Goal: Contribute content: Add original content to the website for others to see

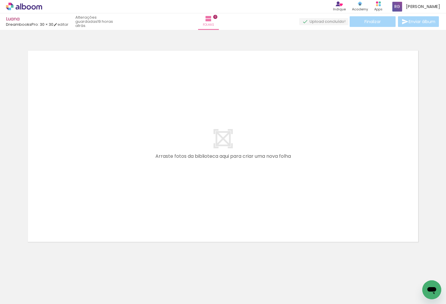
scroll to position [0, 4915]
click at [25, 296] on span "Adicionar Fotos" at bounding box center [21, 296] width 18 height 7
click at [0, 0] on input "file" at bounding box center [0, 0] width 0 height 0
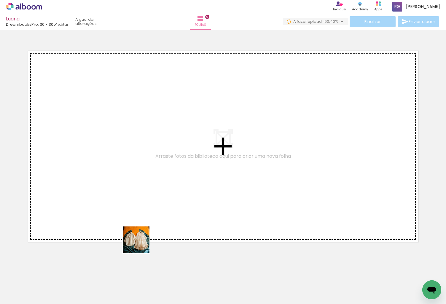
drag, startPoint x: 130, startPoint y: 284, endPoint x: 169, endPoint y: 282, distance: 39.2
click at [145, 178] on quentale-workspace at bounding box center [223, 152] width 446 height 304
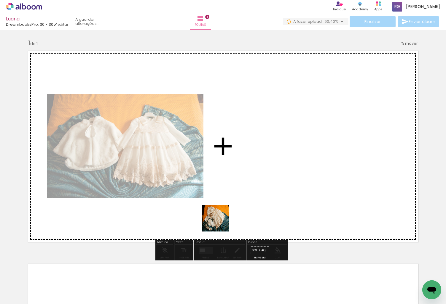
drag, startPoint x: 220, startPoint y: 223, endPoint x: 193, endPoint y: 290, distance: 71.8
click at [239, 199] on quentale-workspace at bounding box center [223, 152] width 446 height 304
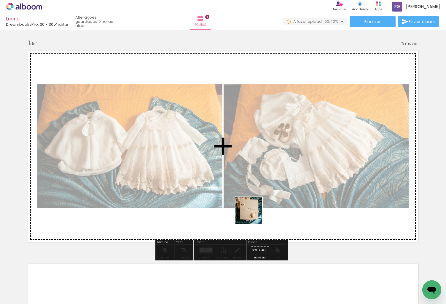
drag, startPoint x: 247, startPoint y: 224, endPoint x: 230, endPoint y: 287, distance: 65.6
click at [263, 201] on quentale-workspace at bounding box center [223, 152] width 446 height 304
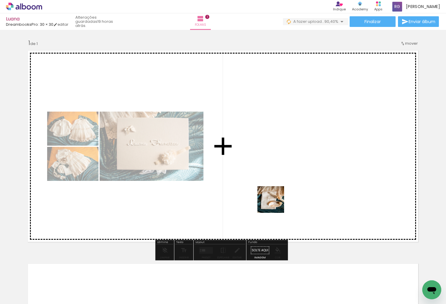
drag, startPoint x: 230, startPoint y: 287, endPoint x: 265, endPoint y: 279, distance: 35.9
click at [276, 203] on quentale-workspace at bounding box center [223, 152] width 446 height 304
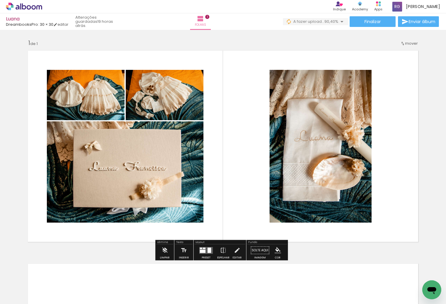
drag, startPoint x: 290, startPoint y: 213, endPoint x: 295, endPoint y: 273, distance: 60.1
click at [295, 201] on quentale-workspace at bounding box center [223, 152] width 446 height 304
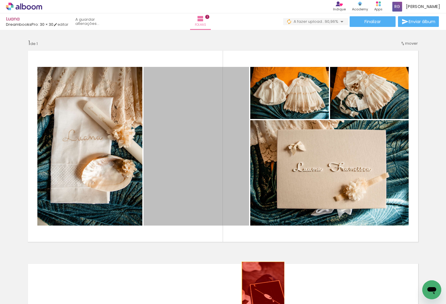
drag, startPoint x: 200, startPoint y: 180, endPoint x: 261, endPoint y: 294, distance: 129.1
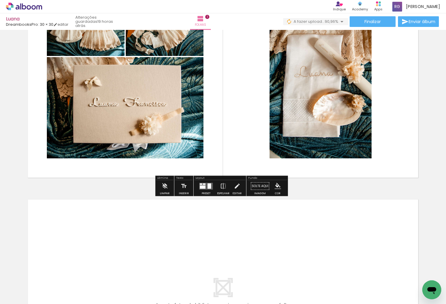
scroll to position [119, 0]
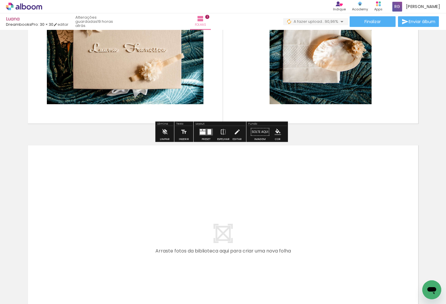
drag, startPoint x: 60, startPoint y: 290, endPoint x: 92, endPoint y: 288, distance: 32.1
click at [87, 236] on quentale-workspace at bounding box center [223, 152] width 446 height 304
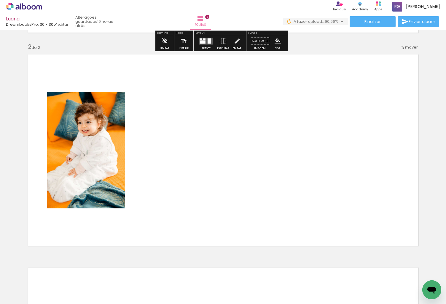
scroll to position [211, 0]
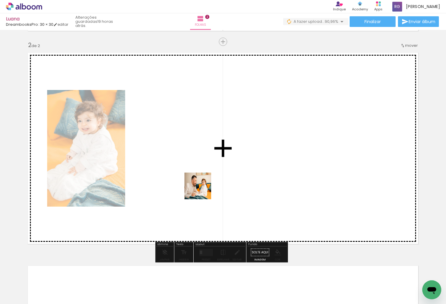
drag, startPoint x: 99, startPoint y: 289, endPoint x: 203, endPoint y: 190, distance: 143.6
click at [203, 190] on quentale-workspace at bounding box center [223, 152] width 446 height 304
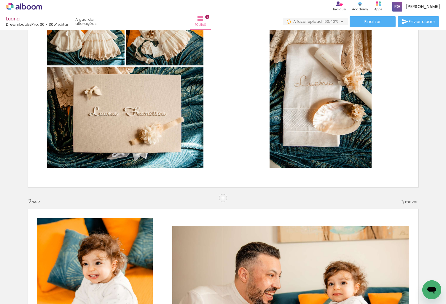
scroll to position [0, 0]
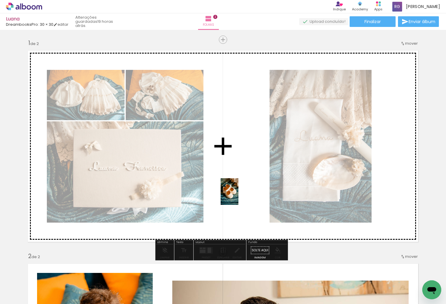
drag, startPoint x: 230, startPoint y: 291, endPoint x: 238, endPoint y: 196, distance: 94.9
click at [238, 196] on quentale-workspace at bounding box center [223, 152] width 446 height 304
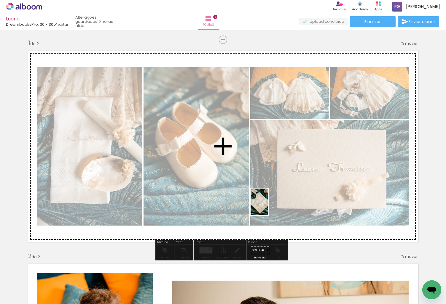
drag, startPoint x: 257, startPoint y: 286, endPoint x: 268, endPoint y: 207, distance: 80.3
click at [268, 207] on quentale-workspace at bounding box center [223, 152] width 446 height 304
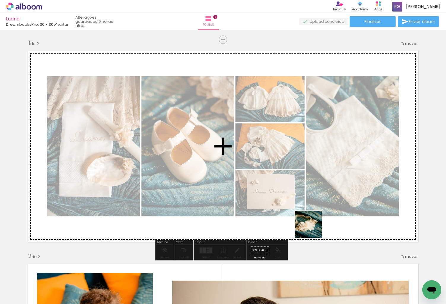
drag, startPoint x: 304, startPoint y: 260, endPoint x: 320, endPoint y: 192, distance: 70.4
click at [320, 192] on quentale-workspace at bounding box center [223, 152] width 446 height 304
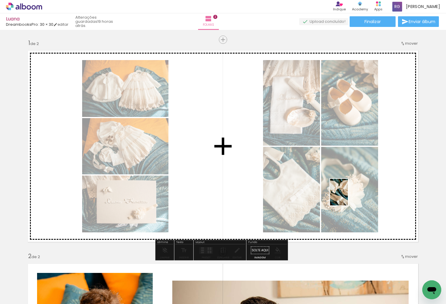
drag, startPoint x: 327, startPoint y: 289, endPoint x: 348, endPoint y: 197, distance: 94.3
click at [348, 197] on quentale-workspace at bounding box center [223, 152] width 446 height 304
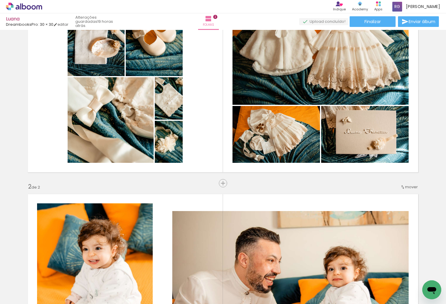
scroll to position [59, 0]
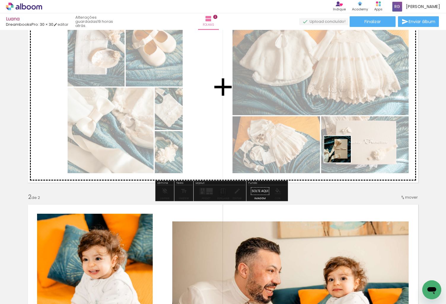
drag, startPoint x: 399, startPoint y: 287, endPoint x: 342, endPoint y: 154, distance: 145.2
click at [342, 154] on quentale-workspace at bounding box center [223, 152] width 446 height 304
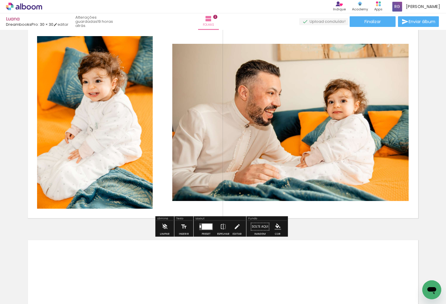
scroll to position [296, 0]
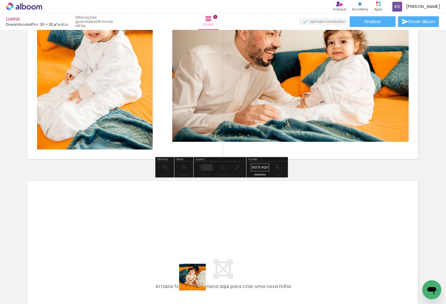
drag, startPoint x: 198, startPoint y: 284, endPoint x: 217, endPoint y: 278, distance: 20.3
click at [173, 236] on quentale-workspace at bounding box center [223, 152] width 446 height 304
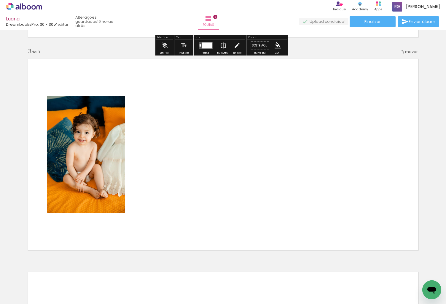
scroll to position [425, 0]
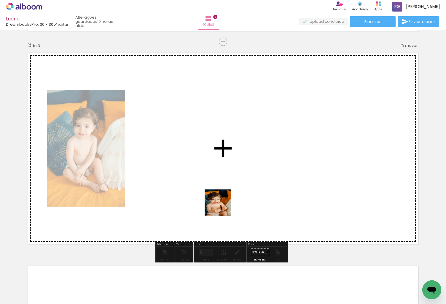
drag, startPoint x: 231, startPoint y: 284, endPoint x: 222, endPoint y: 207, distance: 77.0
click at [222, 207] on quentale-workspace at bounding box center [223, 152] width 446 height 304
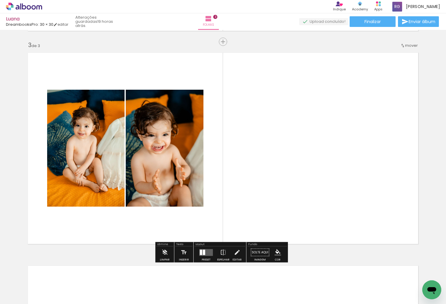
drag, startPoint x: 260, startPoint y: 289, endPoint x: 306, endPoint y: 286, distance: 46.0
click at [294, 205] on quentale-workspace at bounding box center [223, 152] width 446 height 304
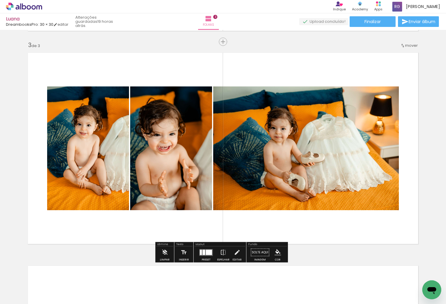
drag, startPoint x: 295, startPoint y: 286, endPoint x: 335, endPoint y: 280, distance: 40.4
click at [334, 204] on quentale-workspace at bounding box center [223, 152] width 446 height 304
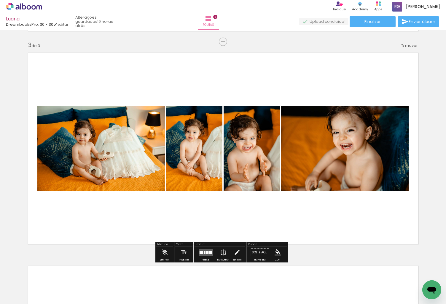
drag, startPoint x: 331, startPoint y: 288, endPoint x: 364, endPoint y: 286, distance: 33.5
click at [362, 224] on quentale-workspace at bounding box center [223, 152] width 446 height 304
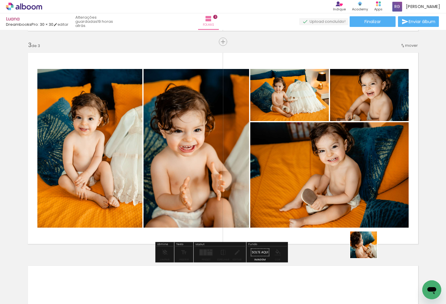
drag, startPoint x: 360, startPoint y: 287, endPoint x: 330, endPoint y: 251, distance: 46.3
click at [375, 206] on quentale-workspace at bounding box center [223, 152] width 446 height 304
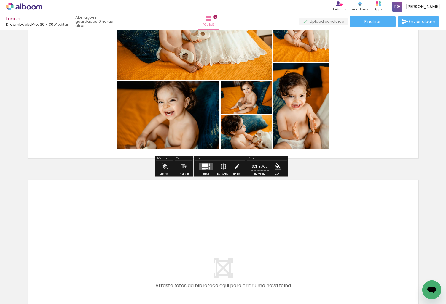
scroll to position [514, 0]
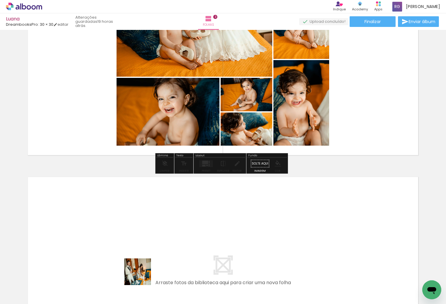
drag, startPoint x: 143, startPoint y: 290, endPoint x: 183, endPoint y: 286, distance: 39.9
click at [132, 235] on quentale-workspace at bounding box center [223, 152] width 446 height 304
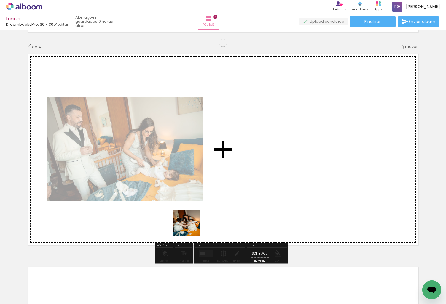
scroll to position [638, 0]
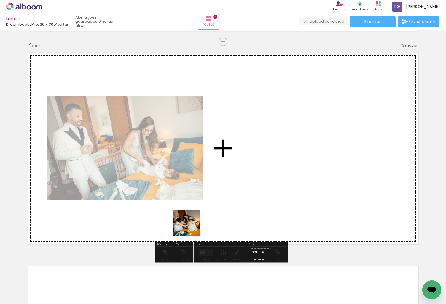
drag, startPoint x: 191, startPoint y: 228, endPoint x: 221, endPoint y: 281, distance: 61.6
click at [199, 199] on quentale-workspace at bounding box center [223, 152] width 446 height 304
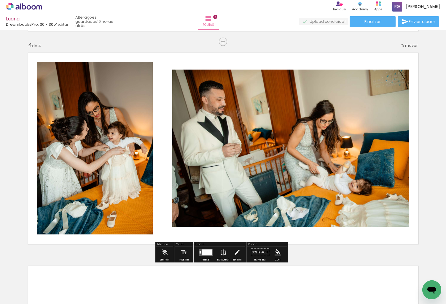
drag, startPoint x: 218, startPoint y: 290, endPoint x: 260, endPoint y: 293, distance: 41.6
click at [279, 194] on quentale-workspace at bounding box center [223, 152] width 446 height 304
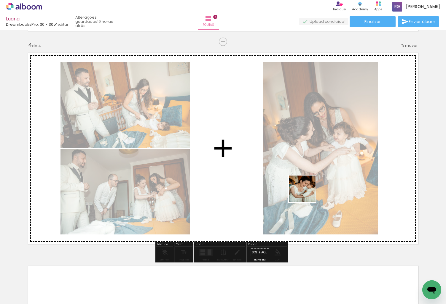
drag, startPoint x: 248, startPoint y: 290, endPoint x: 306, endPoint y: 194, distance: 113.0
click at [306, 194] on quentale-workspace at bounding box center [223, 152] width 446 height 304
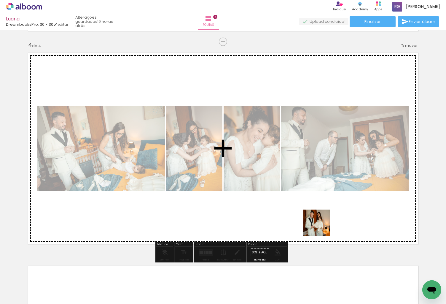
drag, startPoint x: 289, startPoint y: 275, endPoint x: 346, endPoint y: 196, distance: 97.2
click at [346, 196] on quentale-workspace at bounding box center [223, 152] width 446 height 304
